Goal: Task Accomplishment & Management: Manage account settings

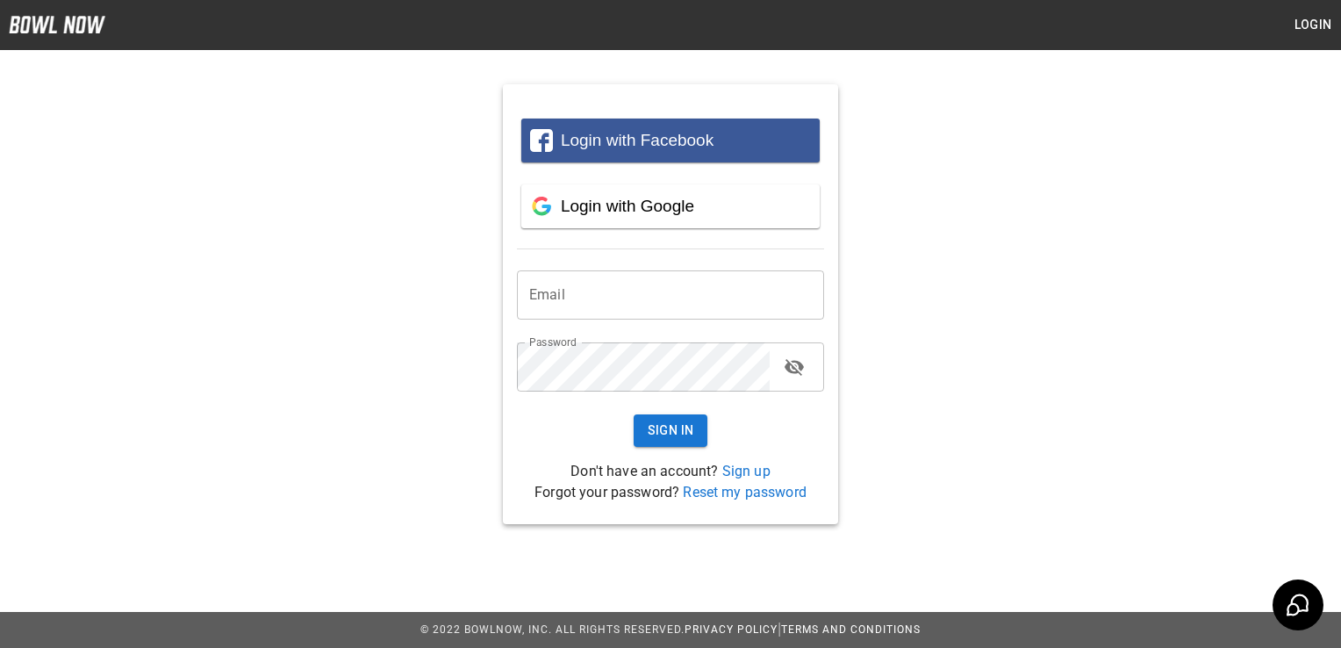
click at [671, 298] on input "email" at bounding box center [670, 294] width 307 height 49
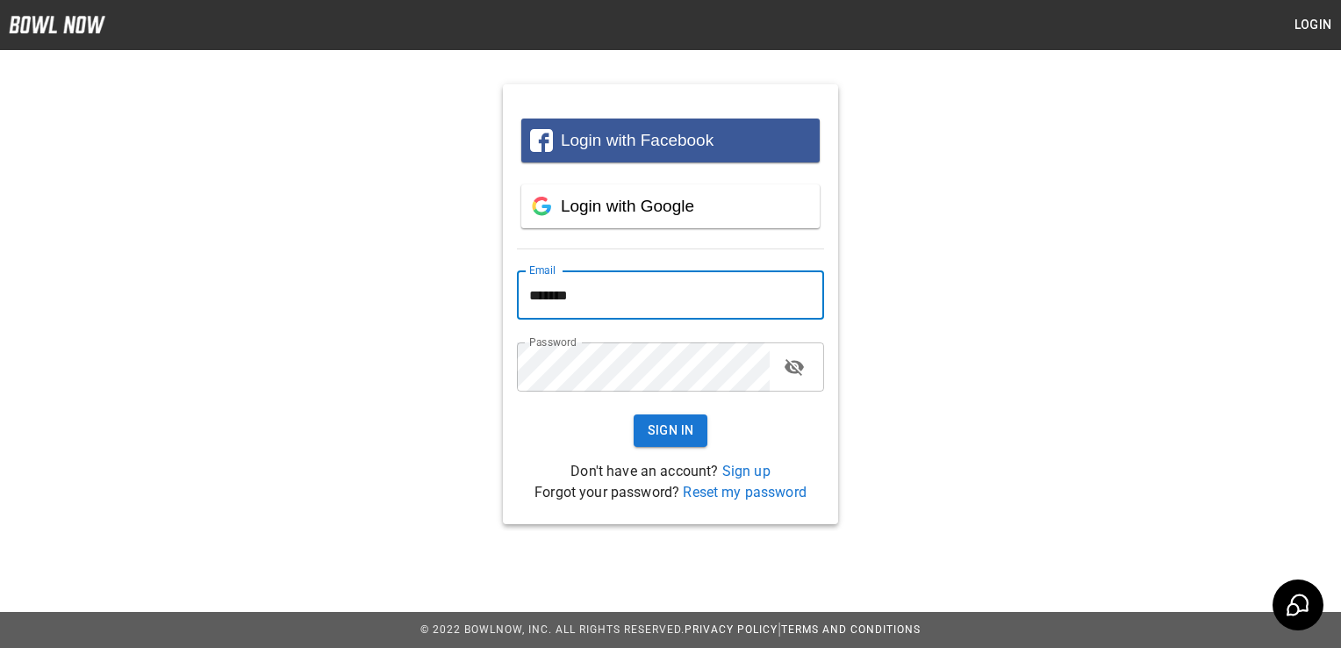
type input "**********"
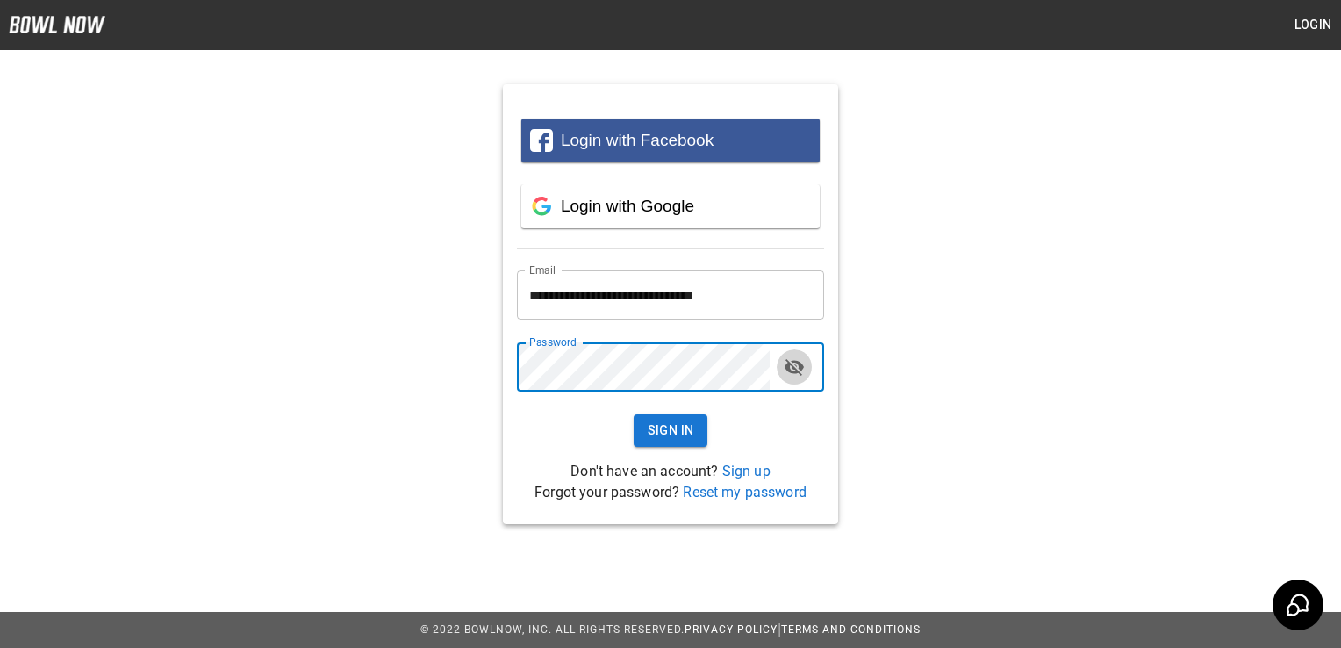
click at [800, 361] on icon "toggle password visibility" at bounding box center [794, 366] width 21 height 21
click at [1008, 353] on div "**********" at bounding box center [670, 290] width 1341 height 468
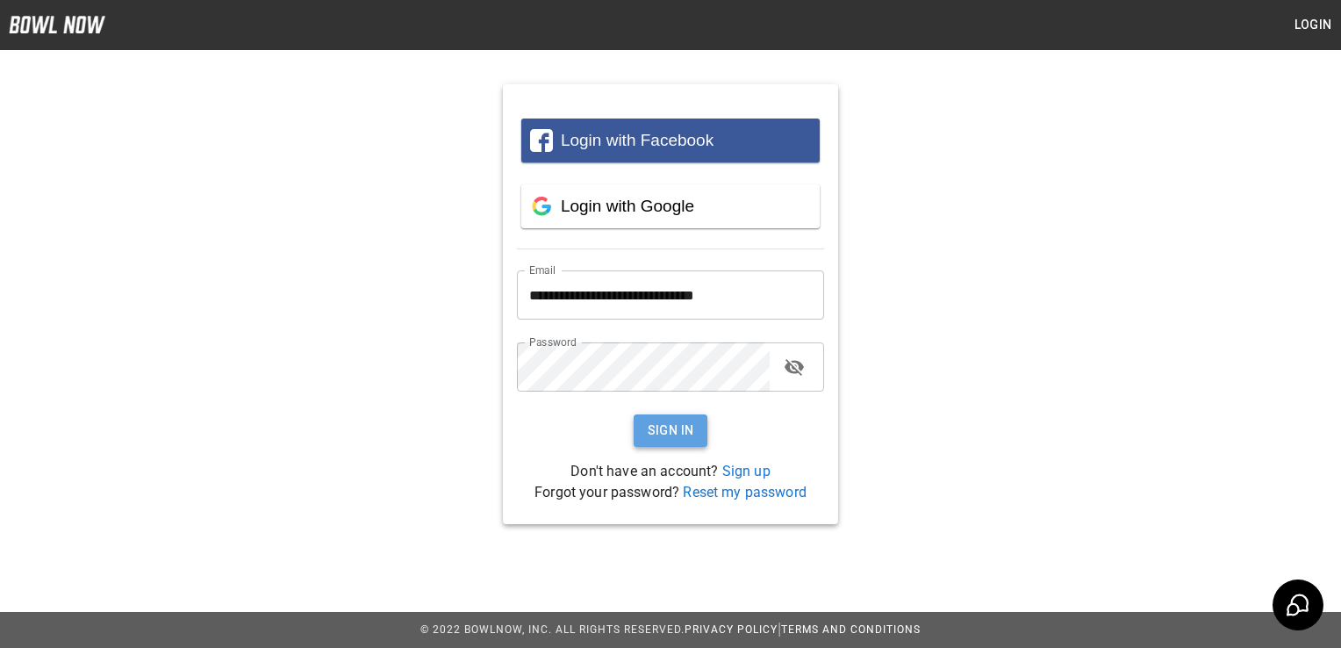
click at [657, 428] on button "Sign In" at bounding box center [671, 430] width 75 height 32
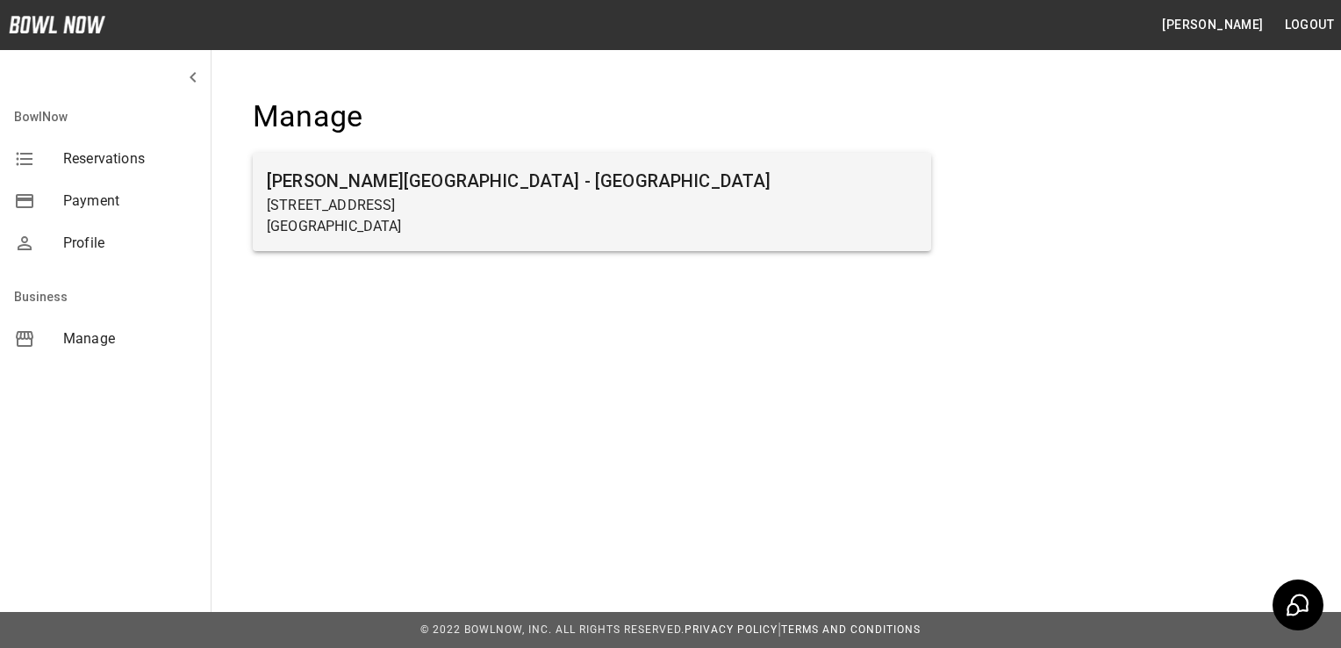
click at [797, 219] on p "[GEOGRAPHIC_DATA]" at bounding box center [592, 226] width 650 height 21
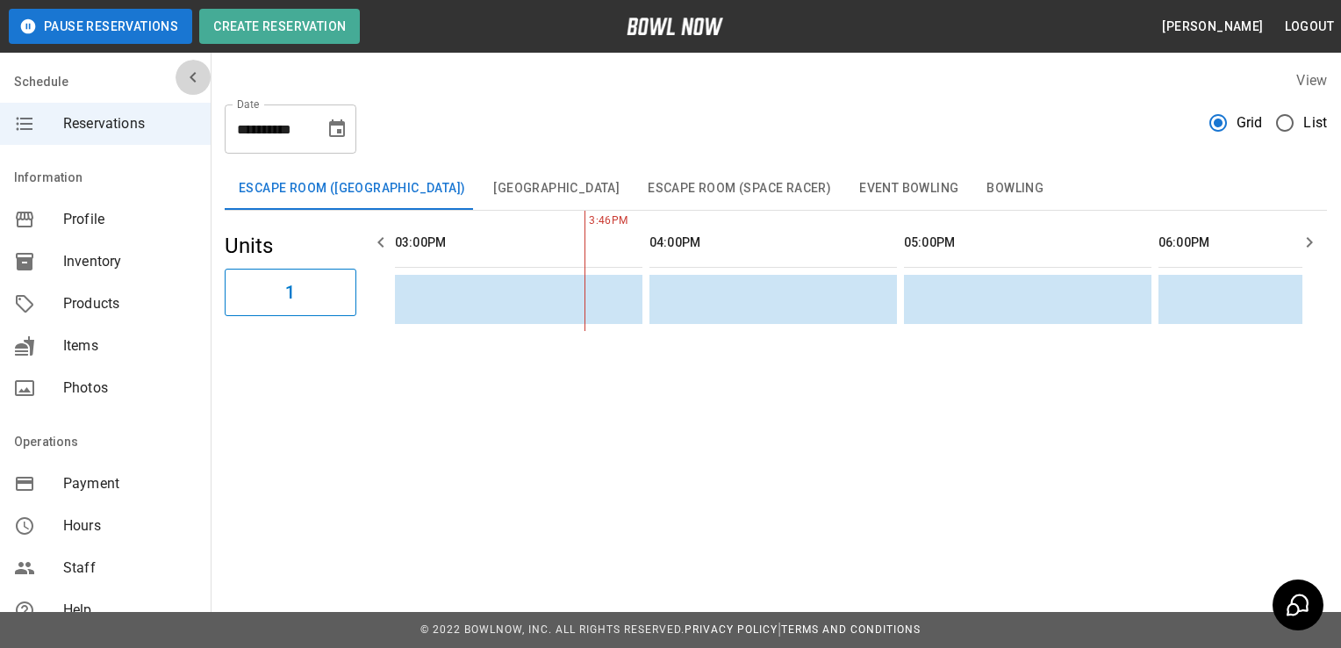
click at [190, 78] on icon "mailbox folders" at bounding box center [193, 77] width 6 height 11
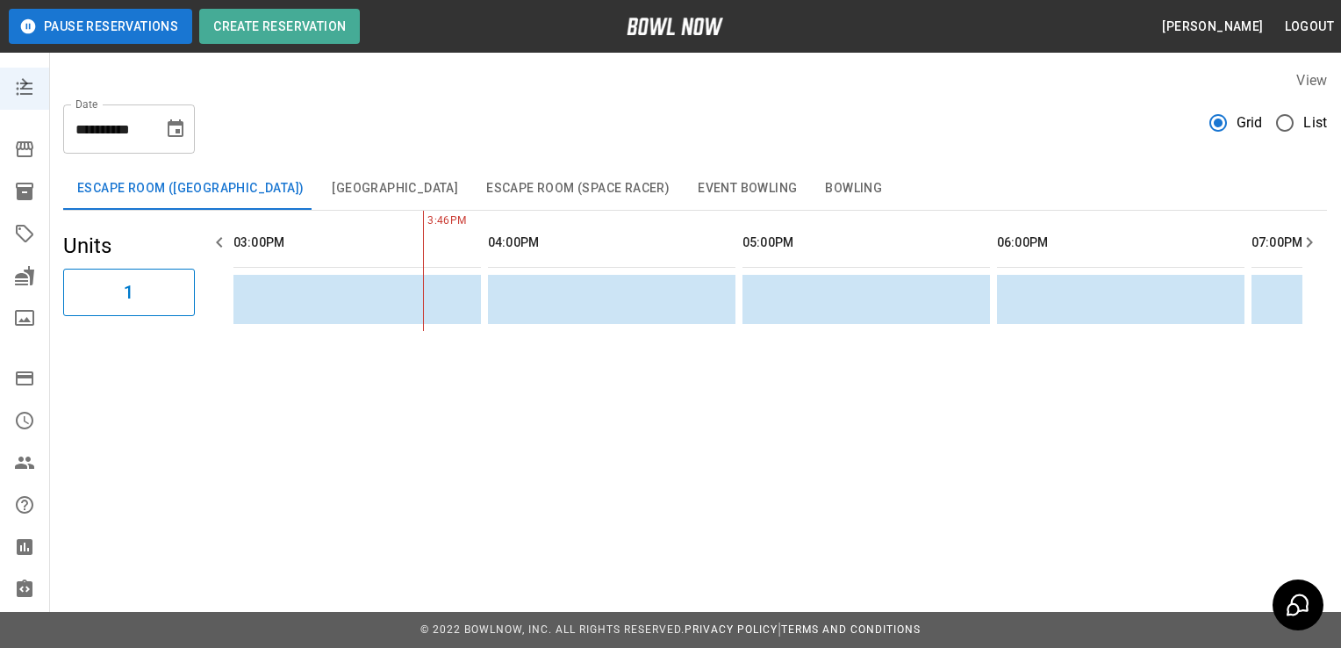
click at [22, 78] on icon "mailbox folders" at bounding box center [24, 83] width 21 height 21
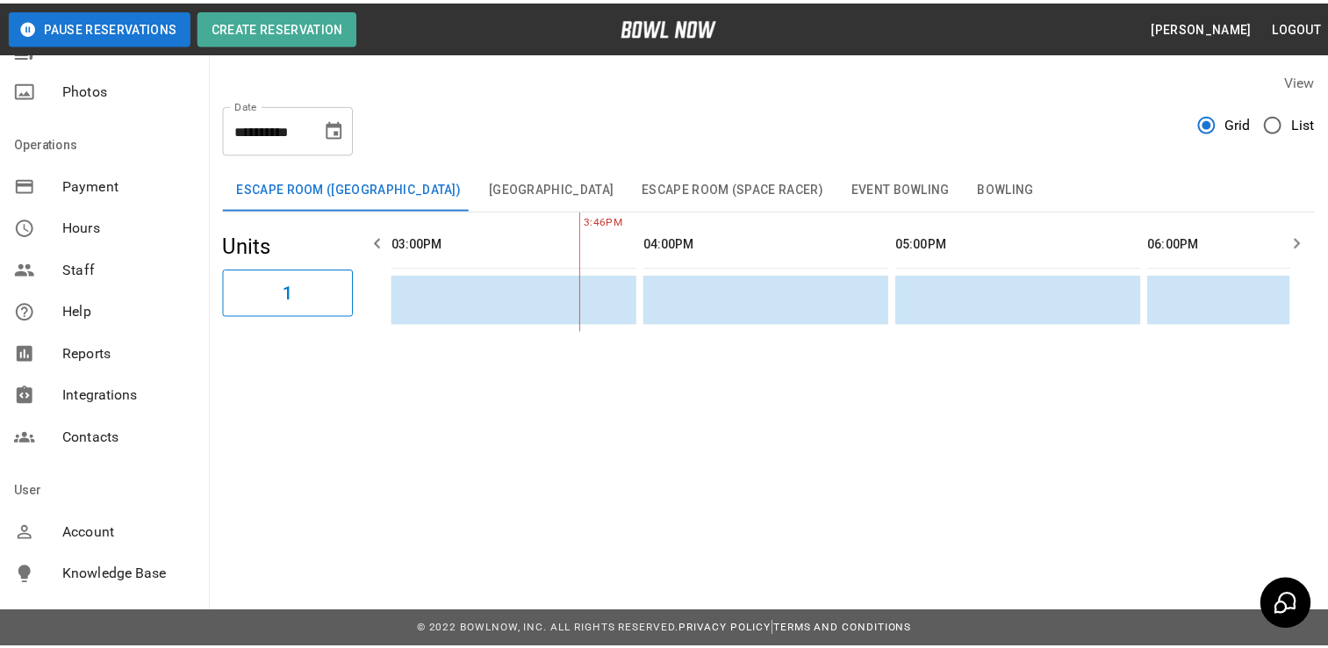
scroll to position [341, 0]
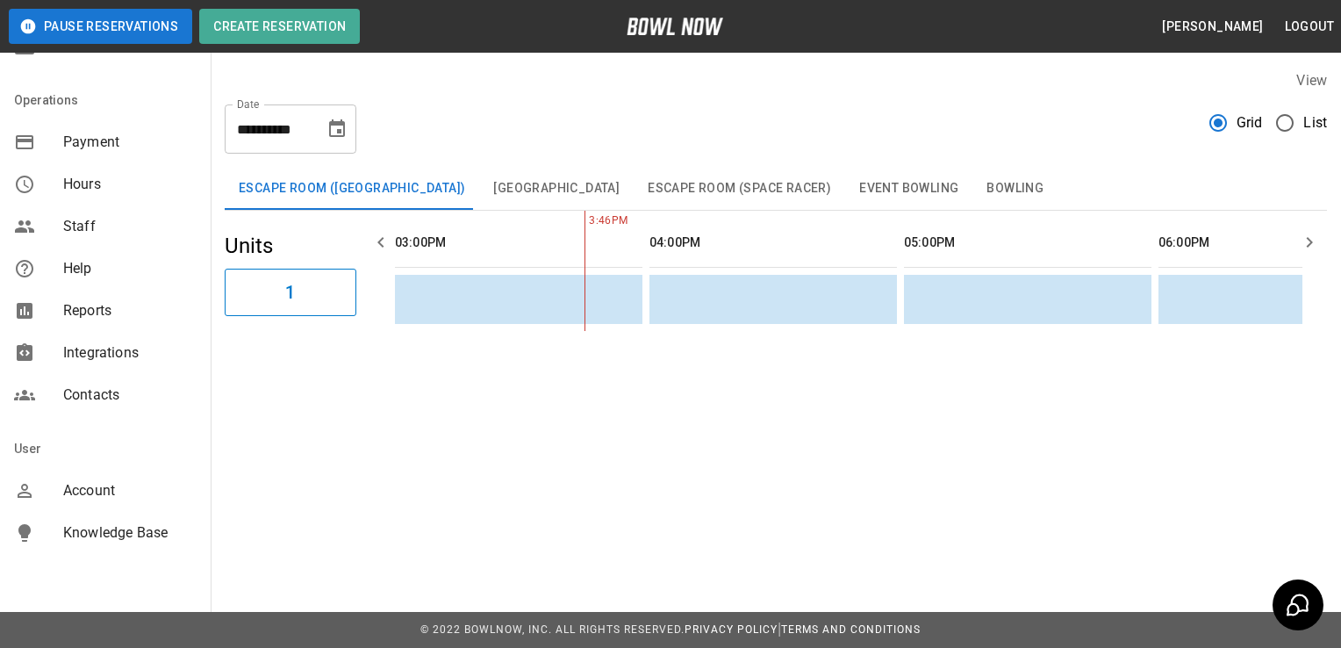
click at [95, 348] on span "Integrations" at bounding box center [129, 352] width 133 height 21
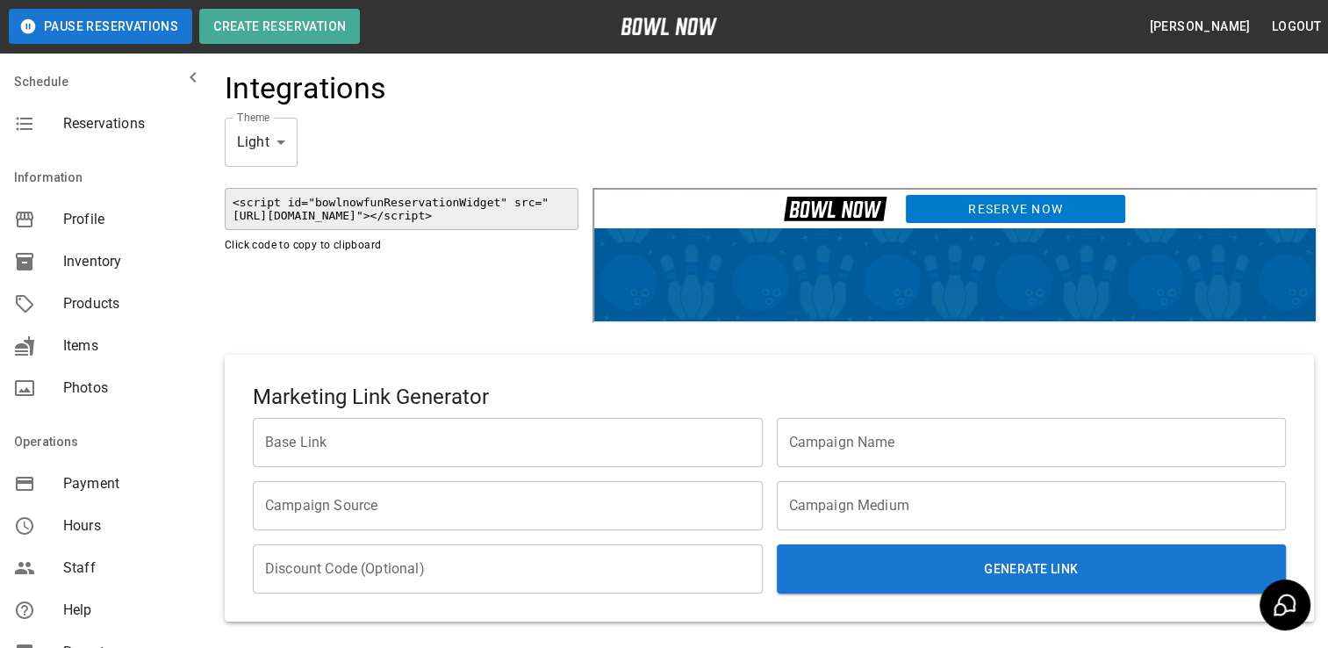
click at [109, 129] on span "Reservations" at bounding box center [129, 123] width 133 height 21
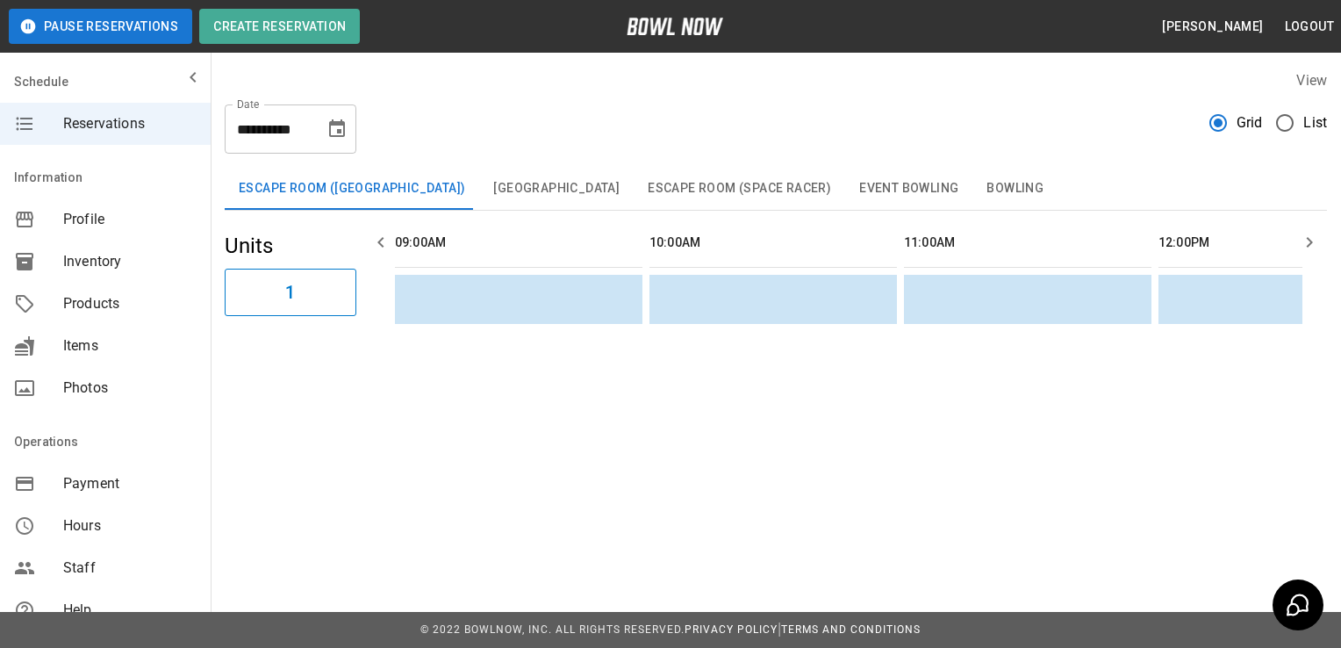
scroll to position [0, 1527]
